Goal: Contribute content: Add original content to the website for others to see

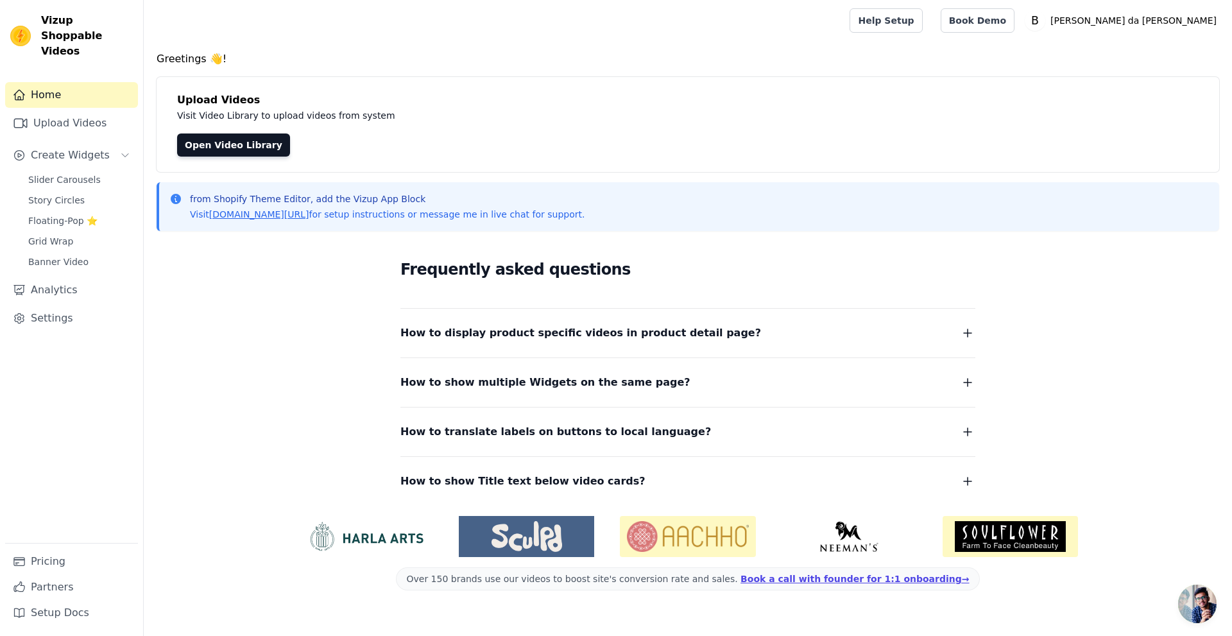
click at [44, 175] on div "Slider Carousels Story Circles Floating-Pop ⭐ Grid Wrap Banner Video" at bounding box center [79, 221] width 117 height 100
click at [51, 232] on link "Grid Wrap" at bounding box center [79, 241] width 117 height 18
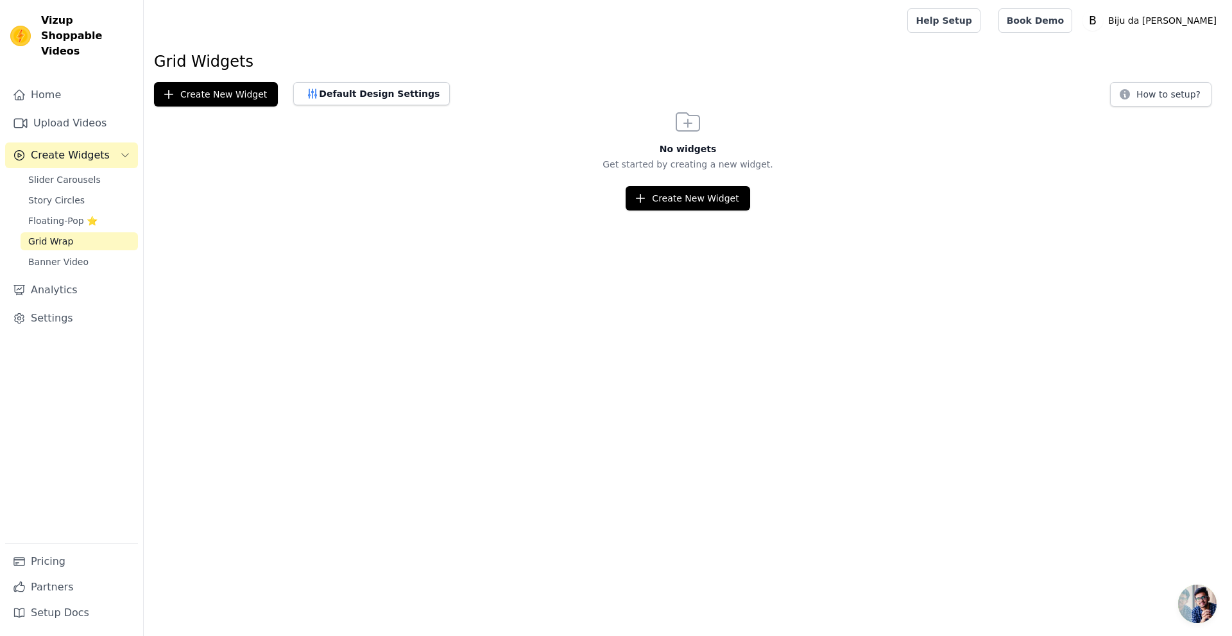
click at [56, 232] on link "Grid Wrap" at bounding box center [79, 241] width 117 height 18
click at [53, 214] on span "Floating-Pop ⭐" at bounding box center [62, 220] width 69 height 13
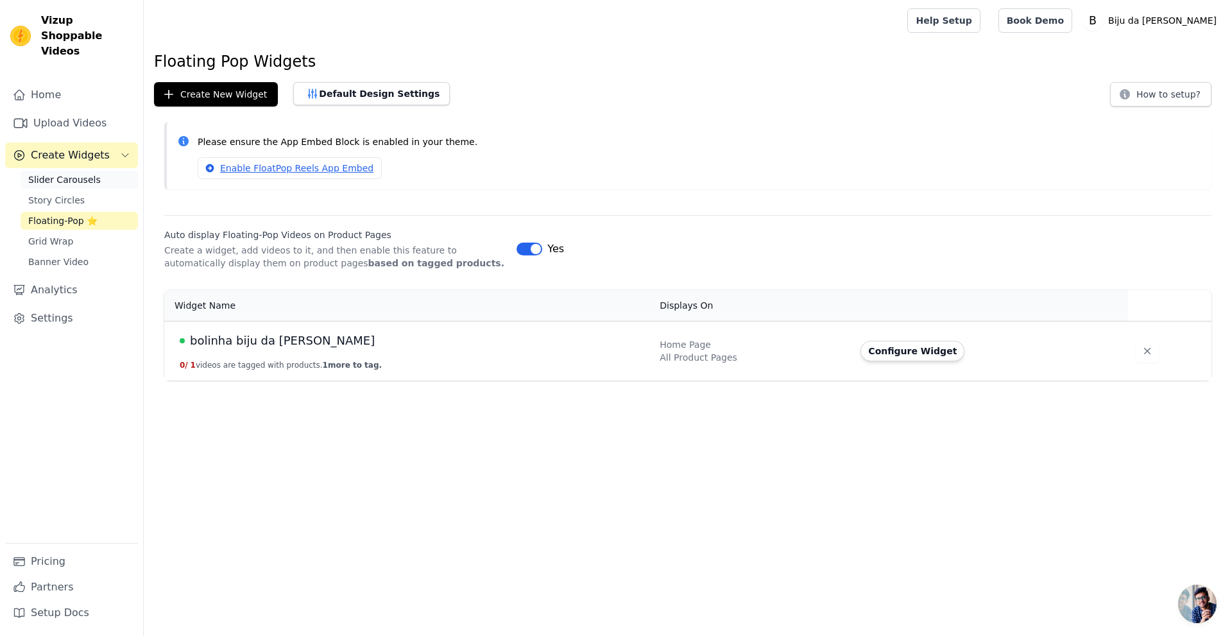
click at [80, 173] on span "Slider Carousels" at bounding box center [64, 179] width 73 height 13
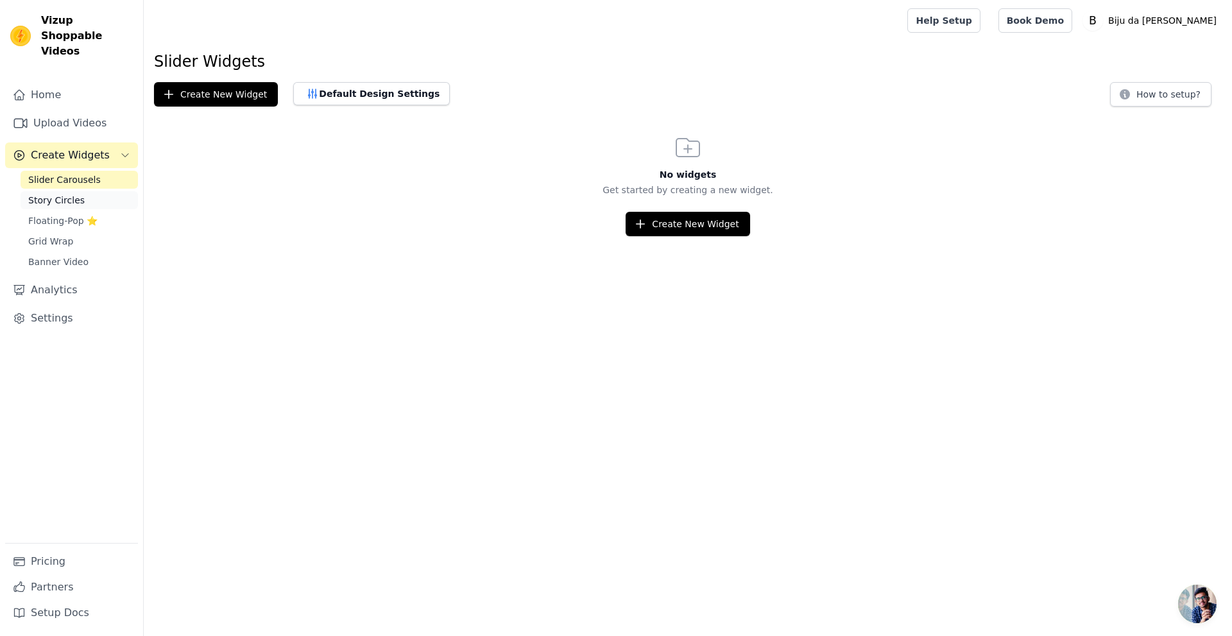
click at [82, 191] on link "Story Circles" at bounding box center [79, 200] width 117 height 18
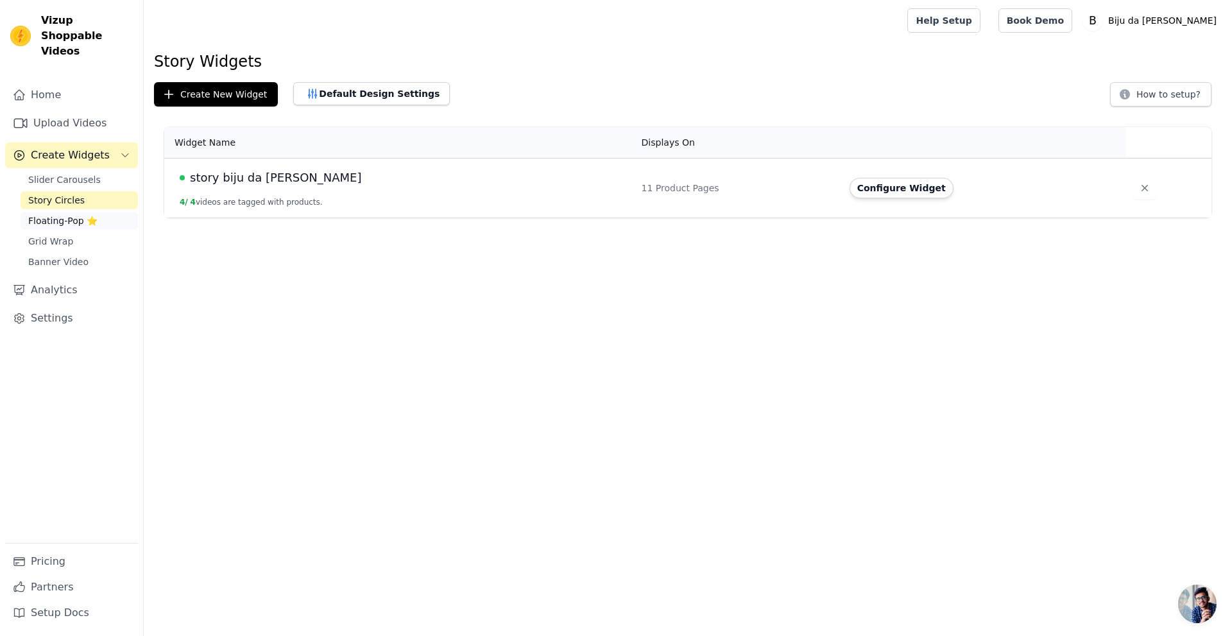
click at [83, 214] on span "Floating-Pop ⭐" at bounding box center [62, 220] width 69 height 13
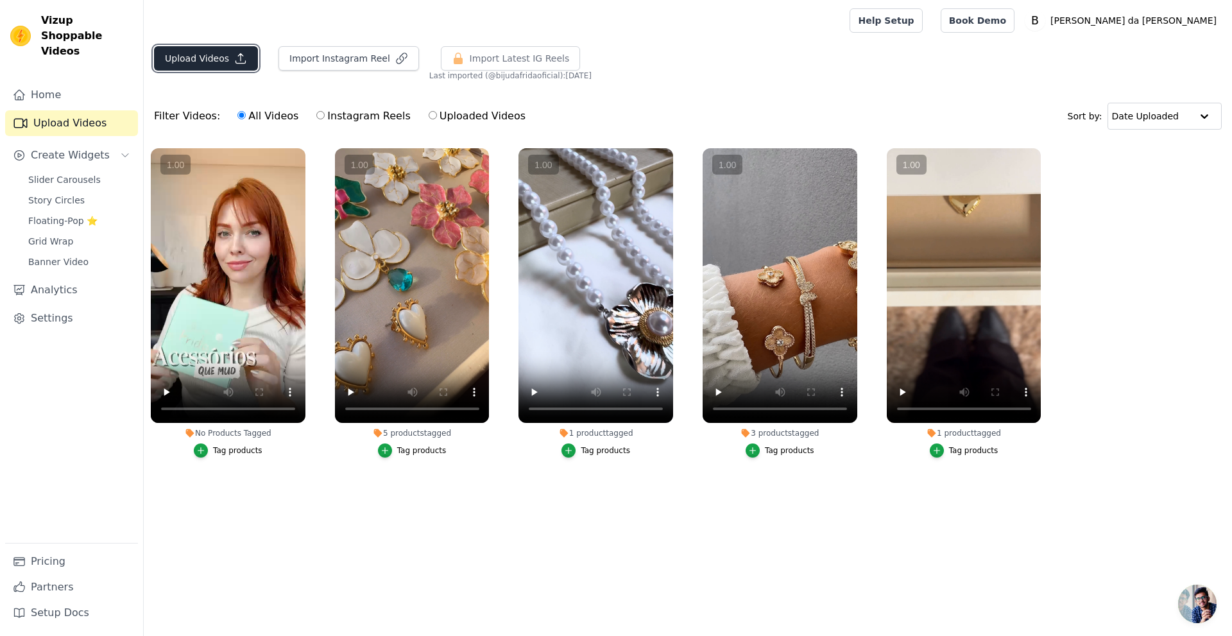
click at [244, 55] on button "Upload Videos" at bounding box center [206, 58] width 104 height 24
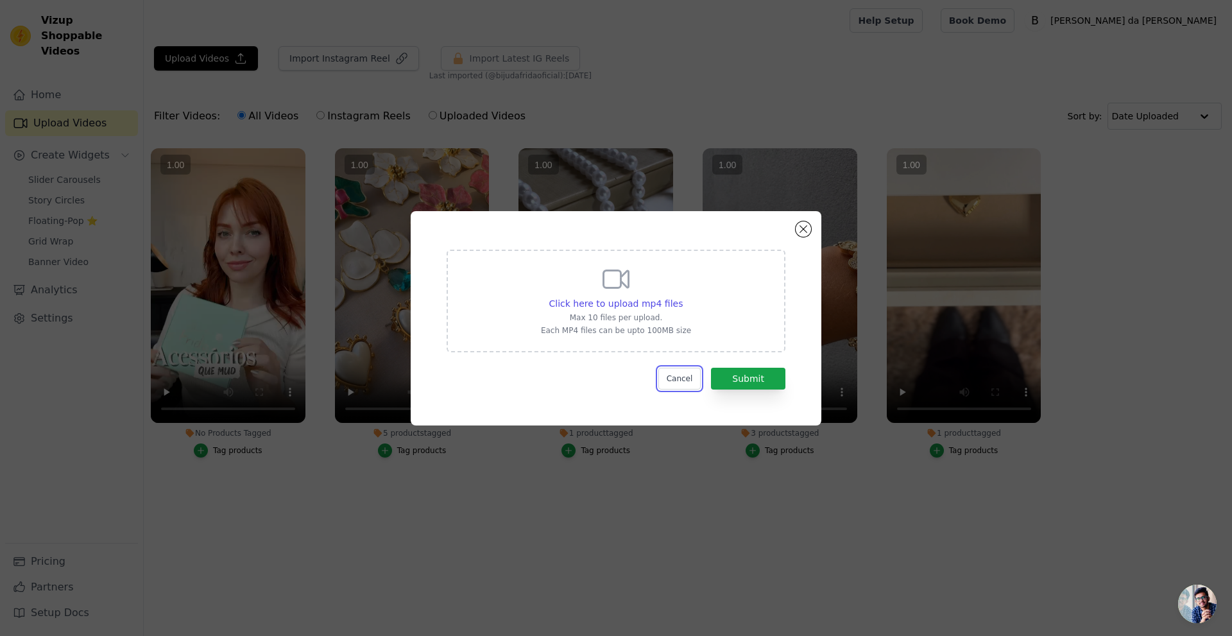
click at [696, 374] on button "Cancel" at bounding box center [679, 379] width 43 height 22
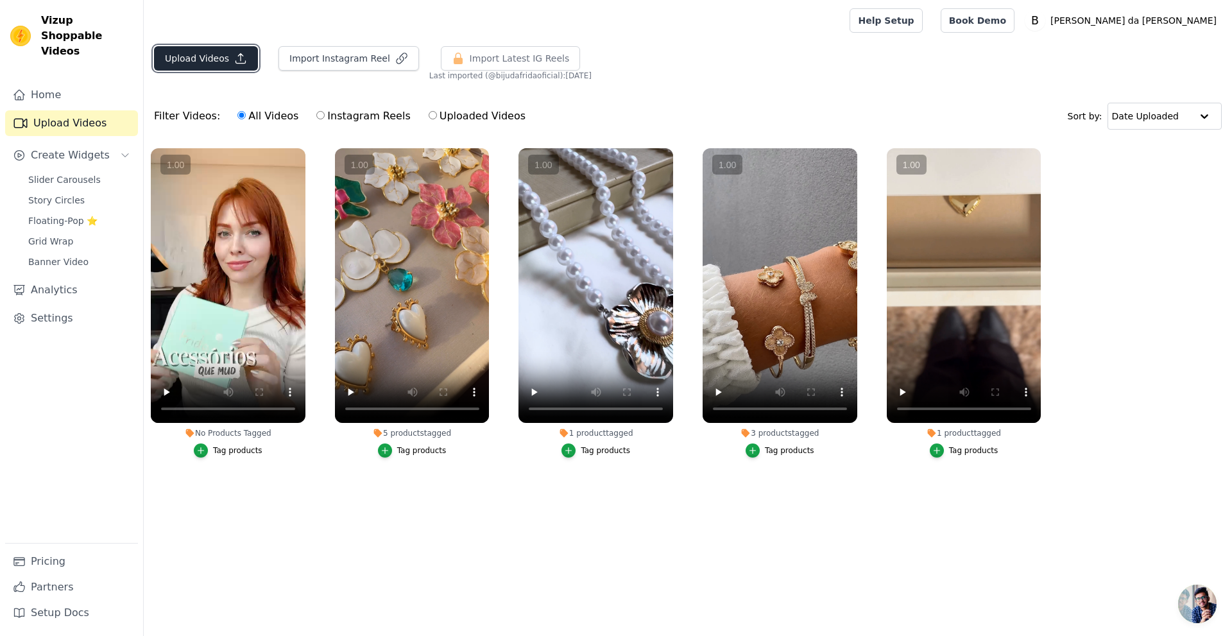
click at [203, 50] on button "Upload Videos" at bounding box center [206, 58] width 104 height 24
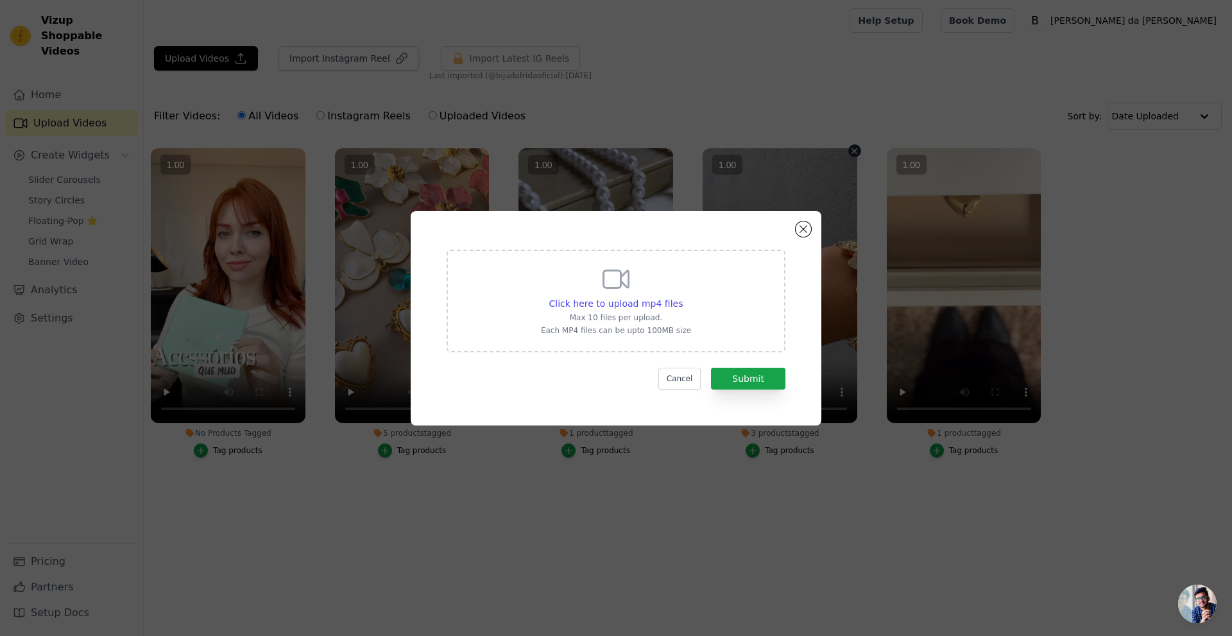
click at [726, 376] on vsc-controller at bounding box center [780, 285] width 155 height 275
click at [762, 386] on vsc-controller at bounding box center [780, 285] width 155 height 275
drag, startPoint x: 762, startPoint y: 386, endPoint x: 753, endPoint y: 373, distance: 15.3
click at [761, 384] on vsc-controller at bounding box center [780, 285] width 155 height 275
drag, startPoint x: 753, startPoint y: 373, endPoint x: 753, endPoint y: 340, distance: 32.7
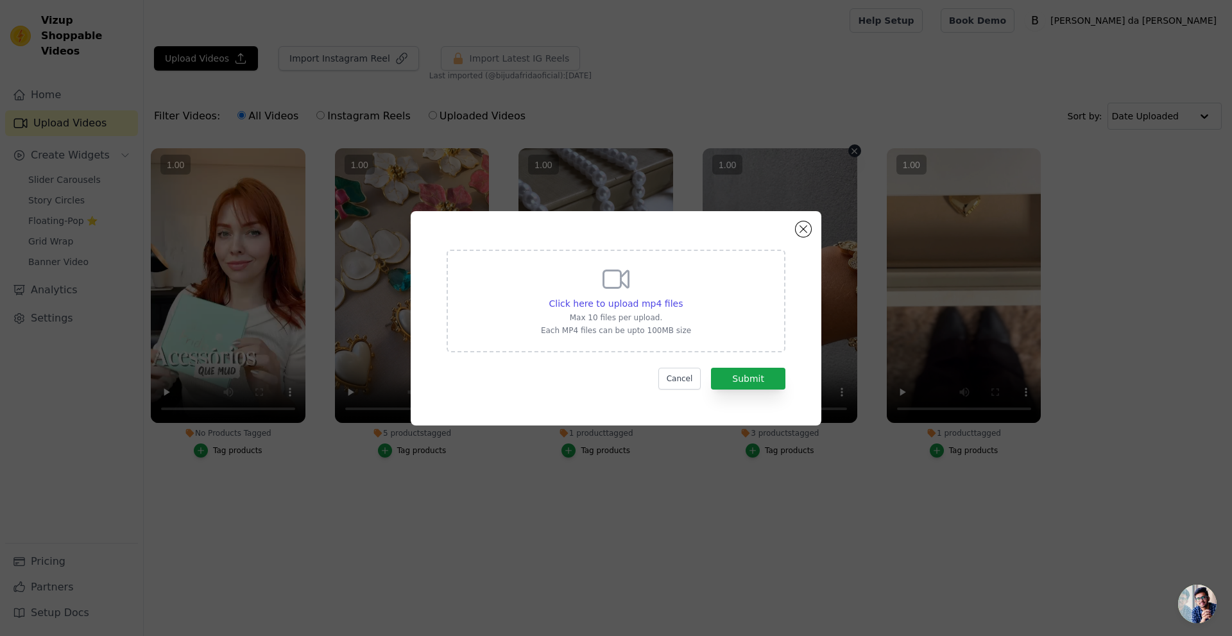
click at [752, 372] on vsc-controller at bounding box center [780, 285] width 155 height 275
click at [802, 229] on vsc-controller at bounding box center [780, 285] width 155 height 275
click at [801, 229] on vsc-controller at bounding box center [780, 285] width 155 height 275
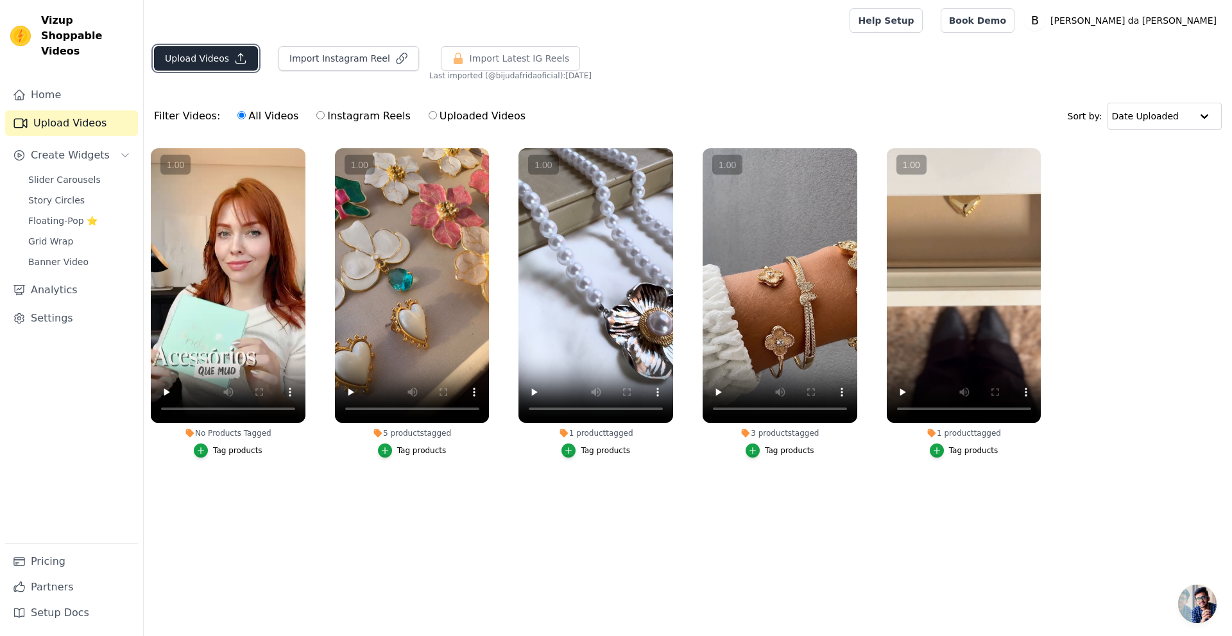
click at [228, 51] on button "Upload Videos" at bounding box center [206, 58] width 104 height 24
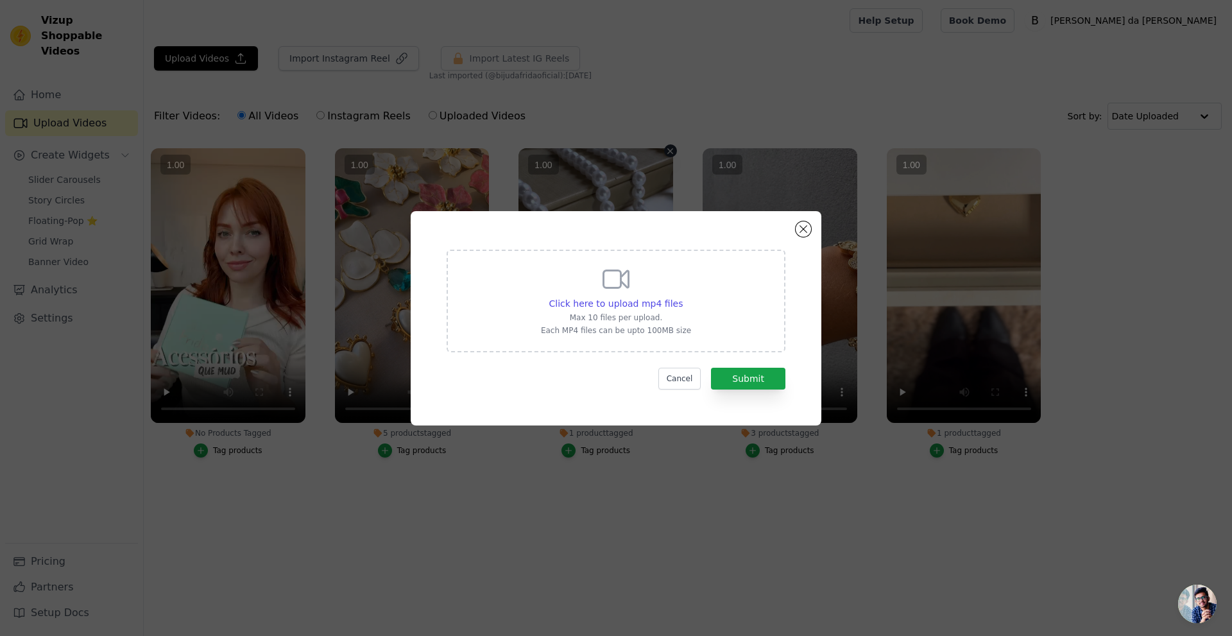
click at [630, 293] on vsc-controller at bounding box center [596, 285] width 155 height 275
